Goal: Find specific page/section: Find specific page/section

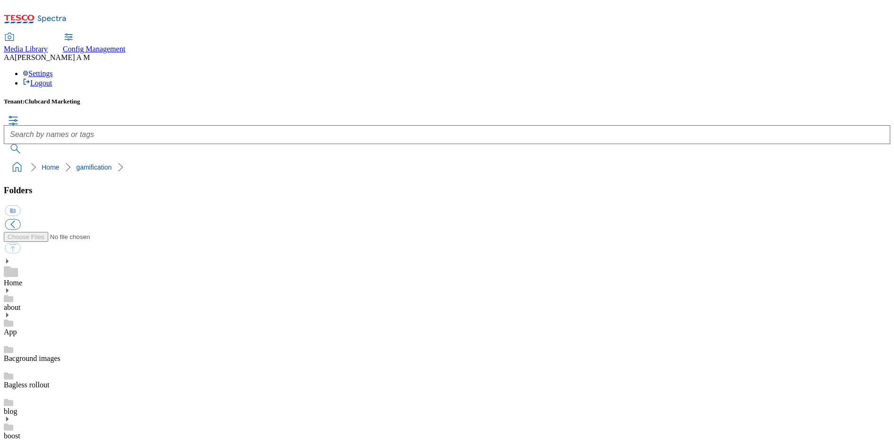
scroll to position [277, 0]
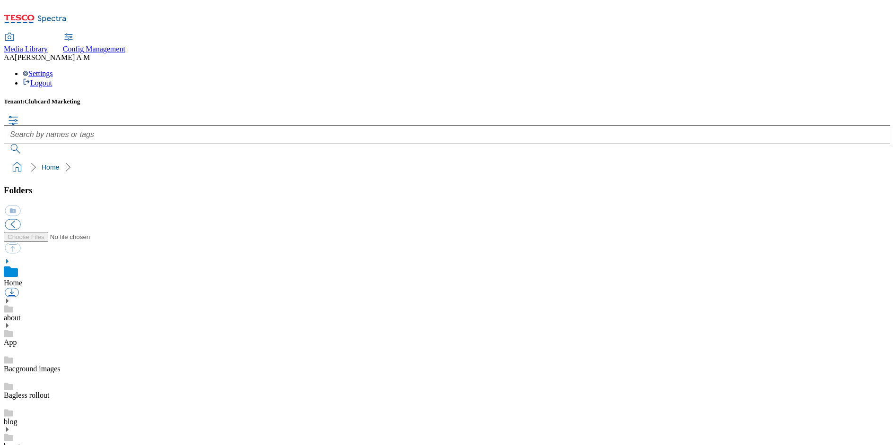
scroll to position [240, 0]
